Goal: Information Seeking & Learning: Learn about a topic

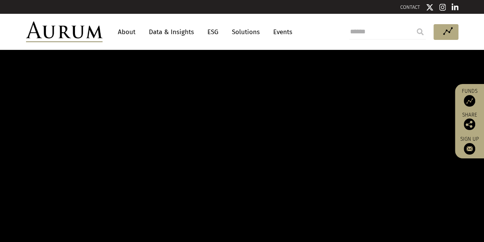
click at [128, 33] on link "About" at bounding box center [126, 32] width 25 height 14
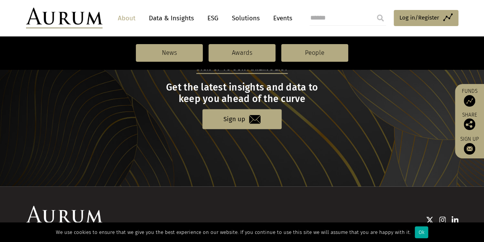
scroll to position [901, 0]
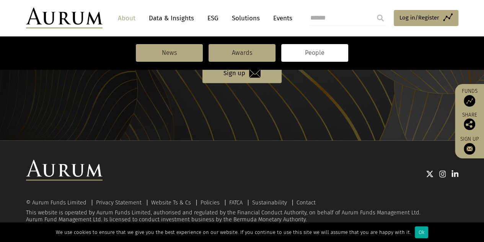
click at [320, 59] on link "People" at bounding box center [314, 53] width 67 height 18
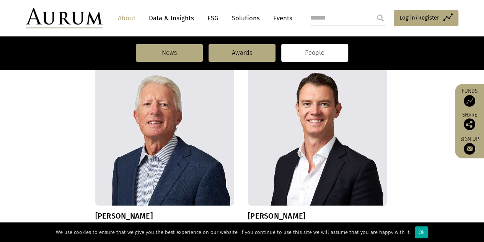
scroll to position [96, 0]
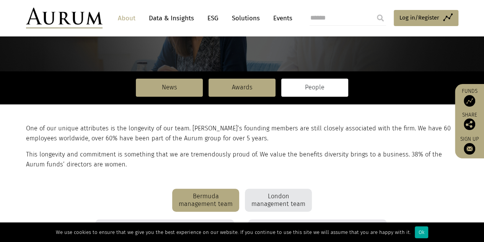
click at [285, 201] on div "London management team" at bounding box center [278, 199] width 67 height 23
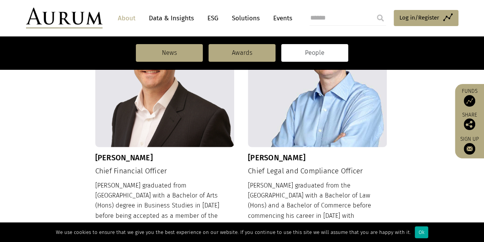
scroll to position [862, 0]
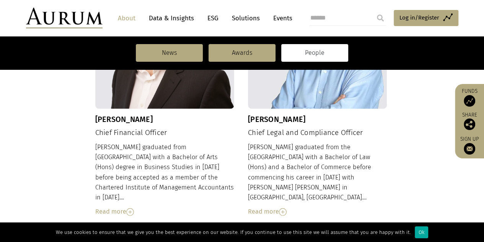
click at [276, 206] on div "Read more" at bounding box center [317, 211] width 139 height 10
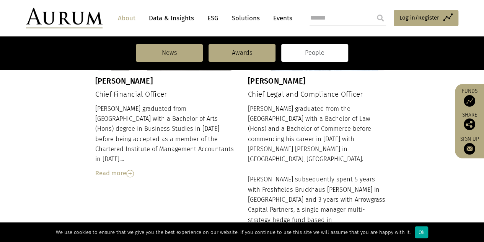
scroll to position [976, 0]
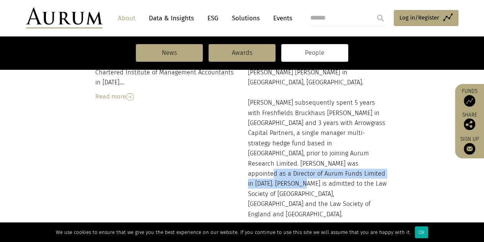
drag, startPoint x: 306, startPoint y: 137, endPoint x: 324, endPoint y: 142, distance: 18.0
click at [324, 142] on div "Damien graduated from the Flinders University of South Australia with a Bachelo…" at bounding box center [317, 130] width 139 height 206
click at [322, 142] on div "Damien graduated from the Flinders University of South Australia with a Bachelo…" at bounding box center [317, 130] width 139 height 206
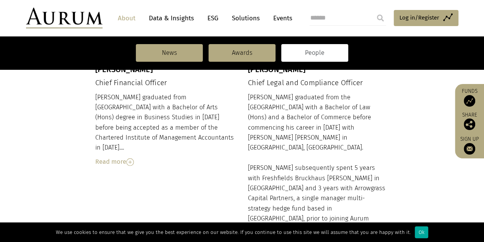
scroll to position [862, 0]
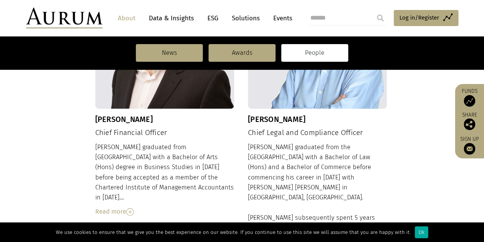
click at [126, 206] on div "Read more" at bounding box center [164, 211] width 139 height 10
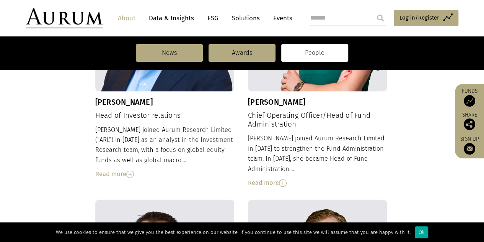
scroll to position [440, 0]
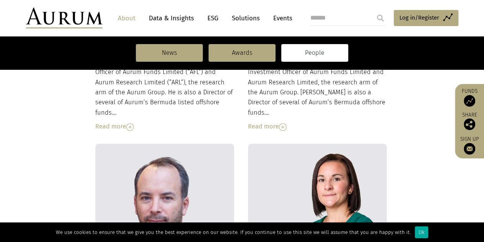
click at [244, 16] on link "Solutions" at bounding box center [246, 18] width 36 height 14
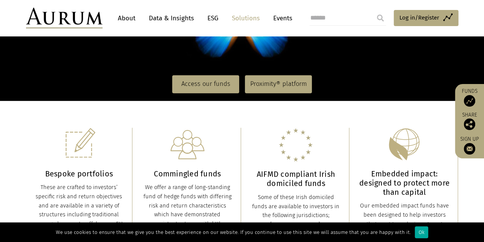
scroll to position [153, 0]
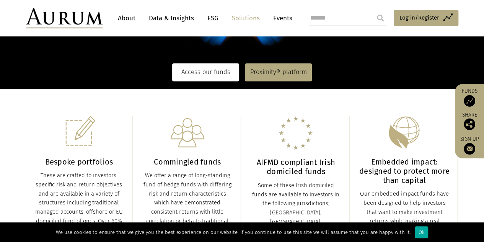
click at [207, 76] on link "Access our funds" at bounding box center [205, 72] width 67 height 18
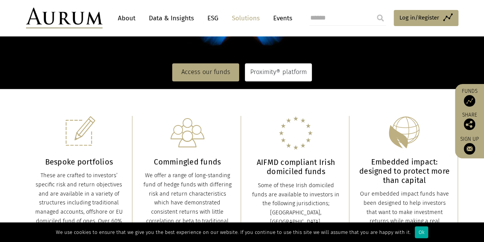
click at [292, 71] on link "Proximity® platform" at bounding box center [278, 72] width 67 height 18
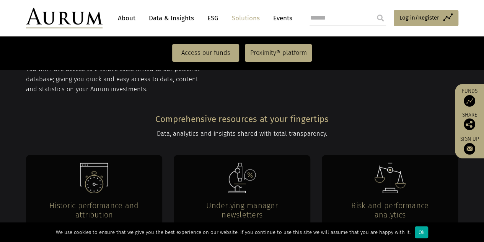
scroll to position [1404, 0]
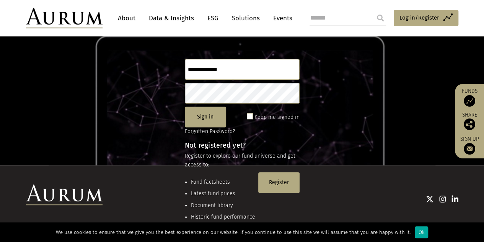
scroll to position [101, 0]
